Goal: Go to known website: Access a specific website the user already knows

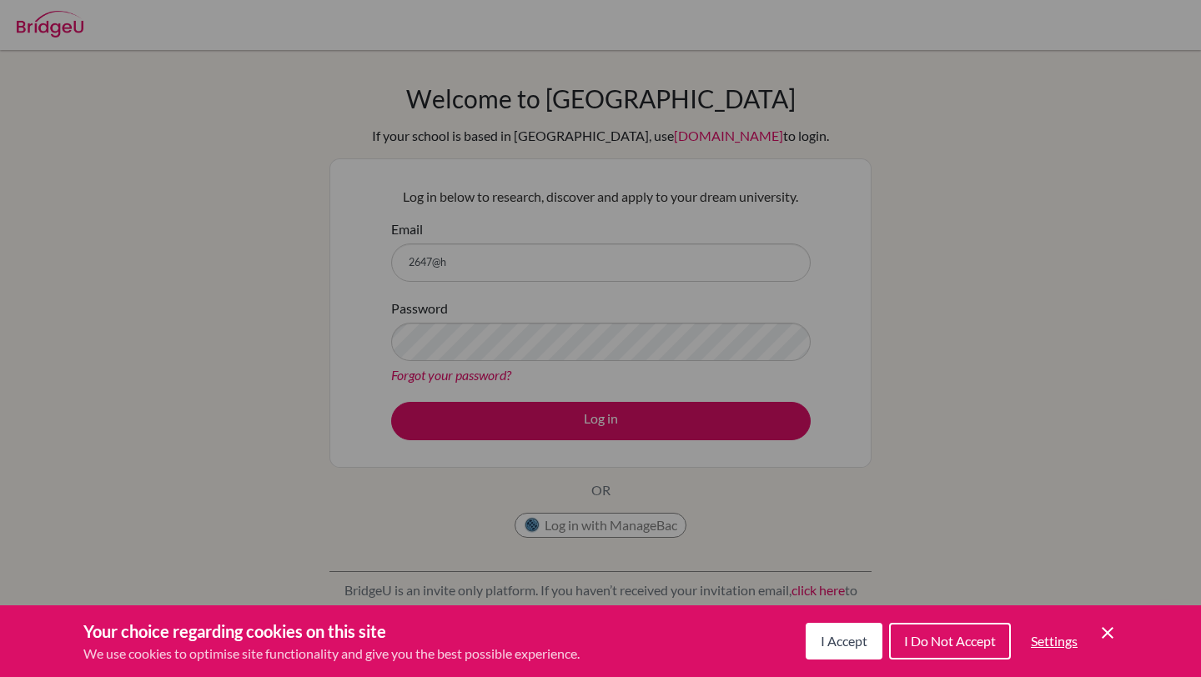
click at [866, 641] on button "I Accept" at bounding box center [844, 641] width 77 height 37
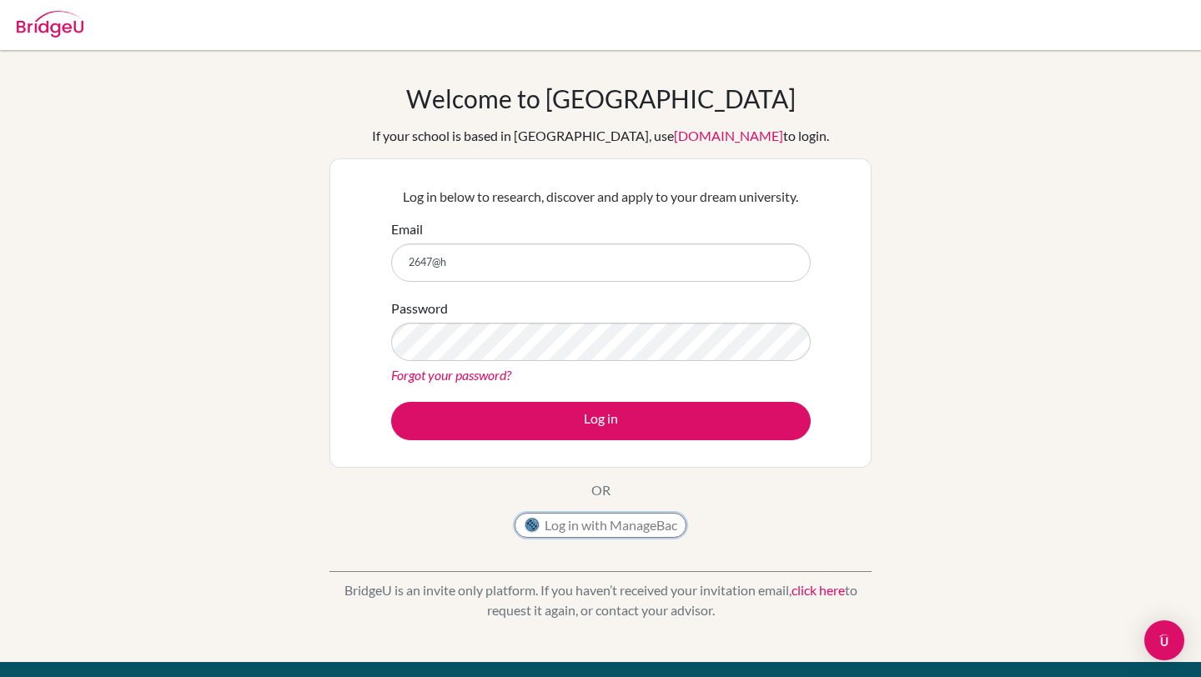
click at [616, 514] on button "Log in with ManageBac" at bounding box center [601, 525] width 172 height 25
click at [646, 529] on button "Log in with ManageBac" at bounding box center [601, 525] width 172 height 25
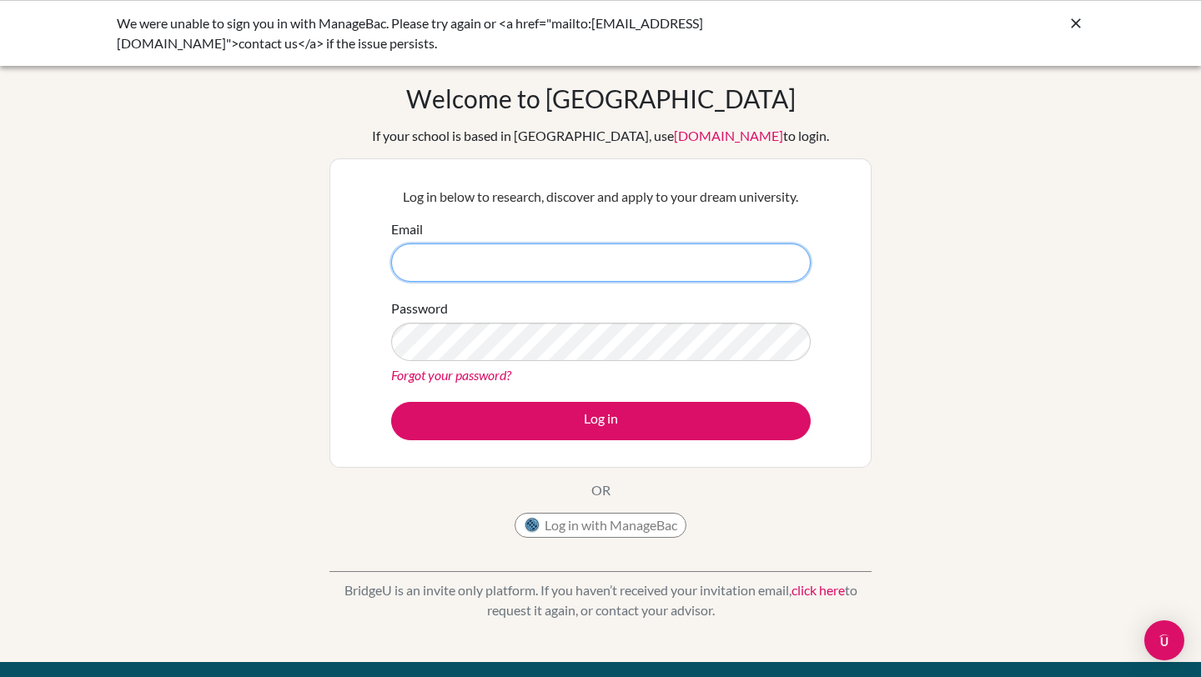
type input "2647@horizon.ac.jp"
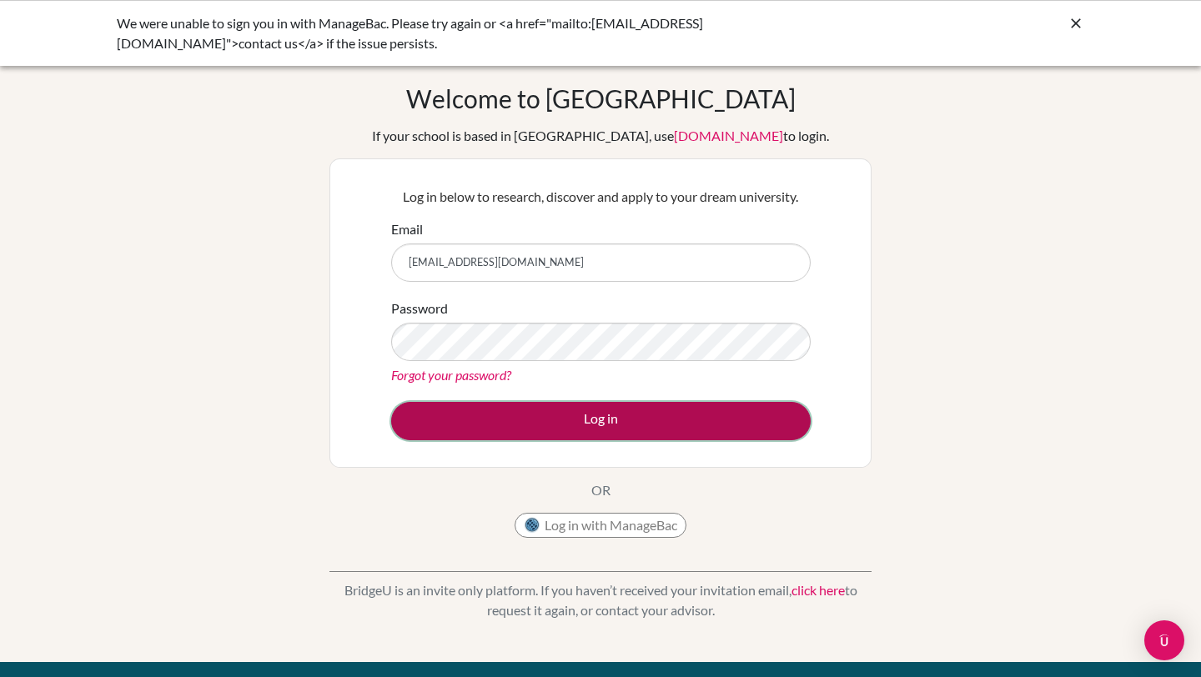
click at [537, 420] on button "Log in" at bounding box center [601, 421] width 420 height 38
